Goal: Navigation & Orientation: Find specific page/section

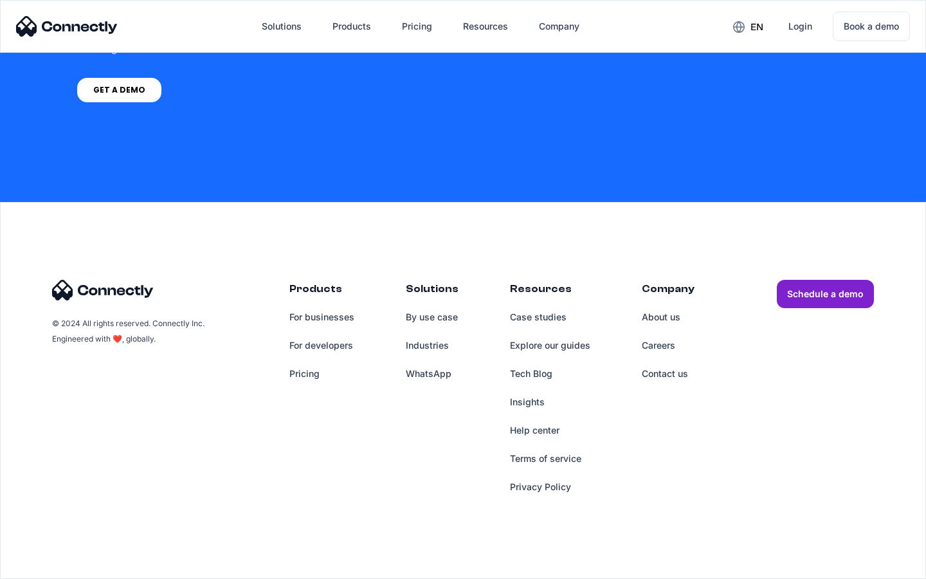
scroll to position [975, 0]
